Goal: Register for event/course

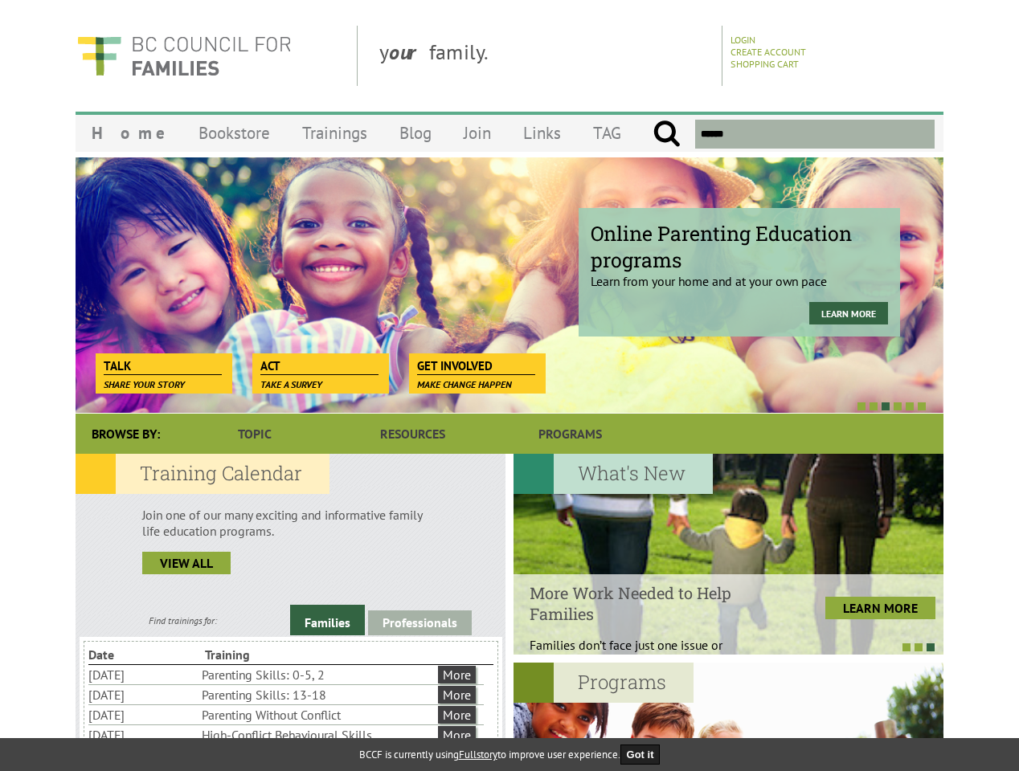
click at [509, 398] on div at bounding box center [492, 406] width 868 height 16
click at [509, 285] on div "Online Parenting Education programs Learn from your home and at your own pace L…" at bounding box center [510, 285] width 868 height 257
click at [492, 406] on div at bounding box center [492, 406] width 868 height 16
click at [327, 620] on link "Families" at bounding box center [327, 620] width 75 height 31
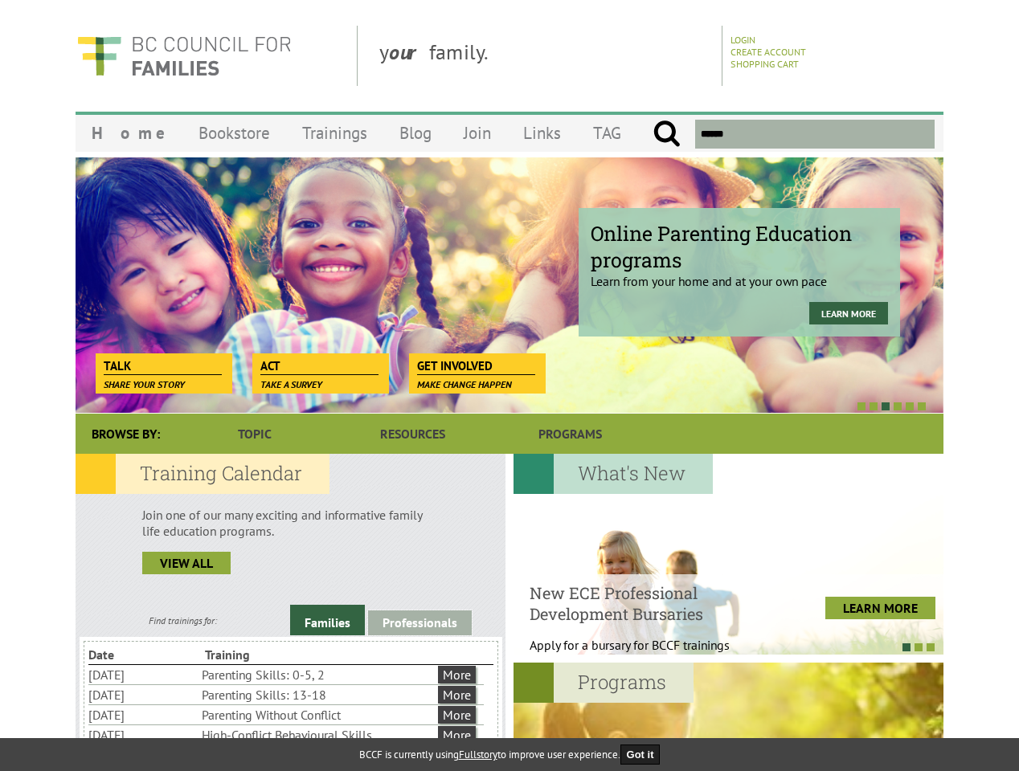
click at [419, 623] on link "Professionals" at bounding box center [420, 622] width 104 height 25
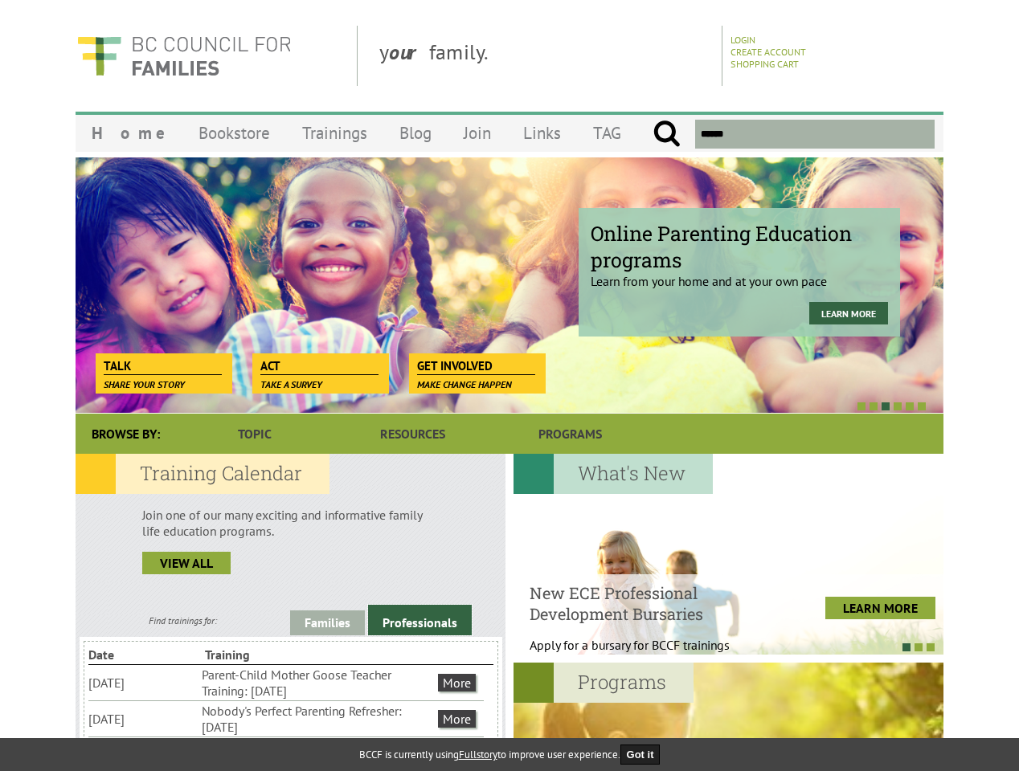
click at [286, 718] on li "Nobody's Perfect Parenting Refresher: [DATE]" at bounding box center [318, 718] width 233 height 35
click at [728, 554] on div at bounding box center [728, 554] width 430 height 201
click at [720, 647] on div at bounding box center [720, 647] width 430 height 16
click at [728, 716] on div at bounding box center [728, 763] width 430 height 201
click at [645, 754] on button "Got it" at bounding box center [640, 755] width 40 height 20
